Goal: Information Seeking & Learning: Learn about a topic

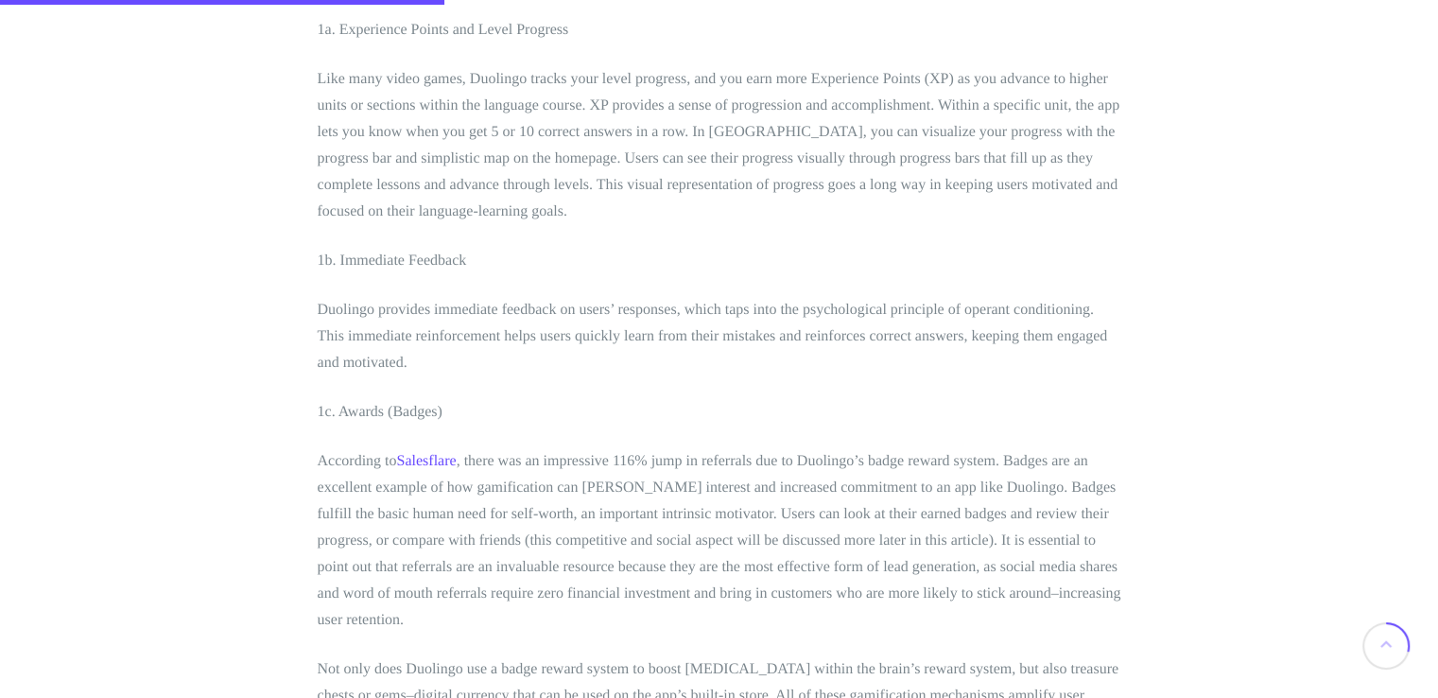
scroll to position [2398, 0]
